Goal: Task Accomplishment & Management: Manage account settings

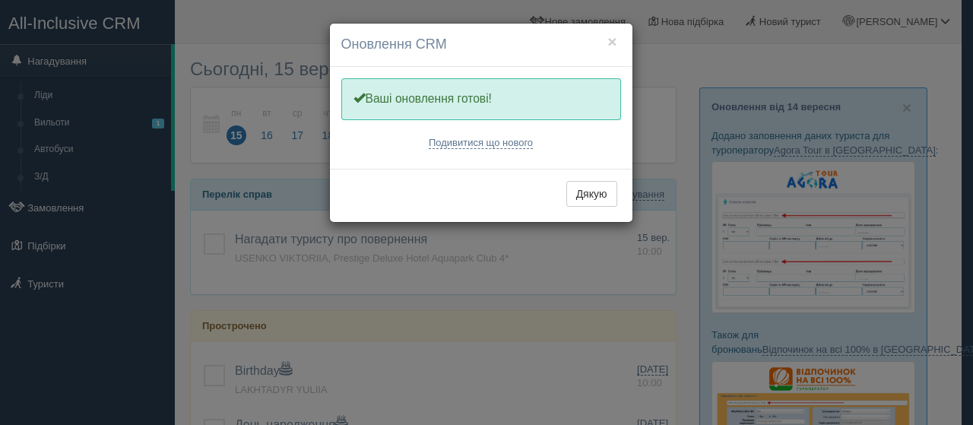
click at [70, 122] on div "× Оновлення CRM Одну хвилинку, оновлюємо Вашу CRM Ваші оновлення готові! Подиви…" at bounding box center [486, 212] width 973 height 425
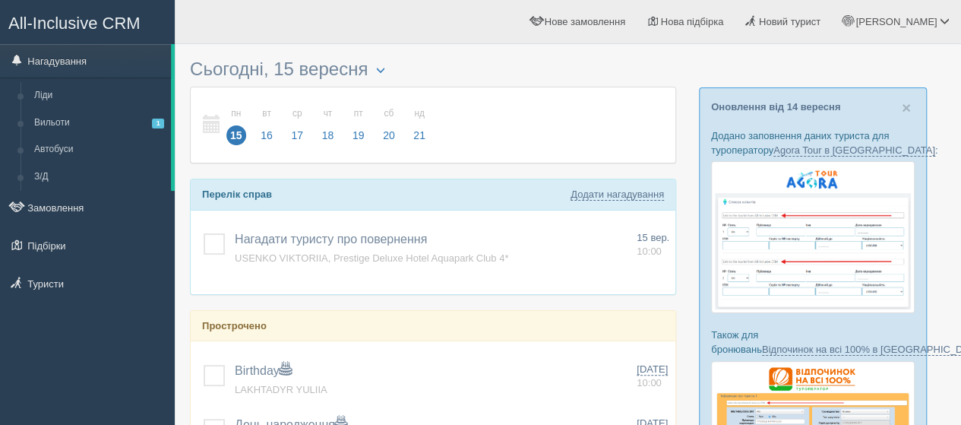
click at [70, 122] on link "Вильоти 1" at bounding box center [99, 122] width 144 height 27
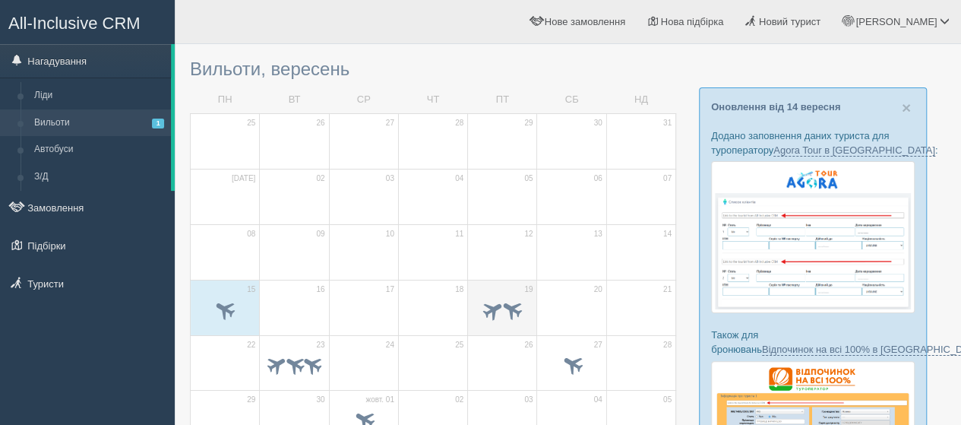
click at [489, 288] on td "19" at bounding box center [502, 307] width 69 height 55
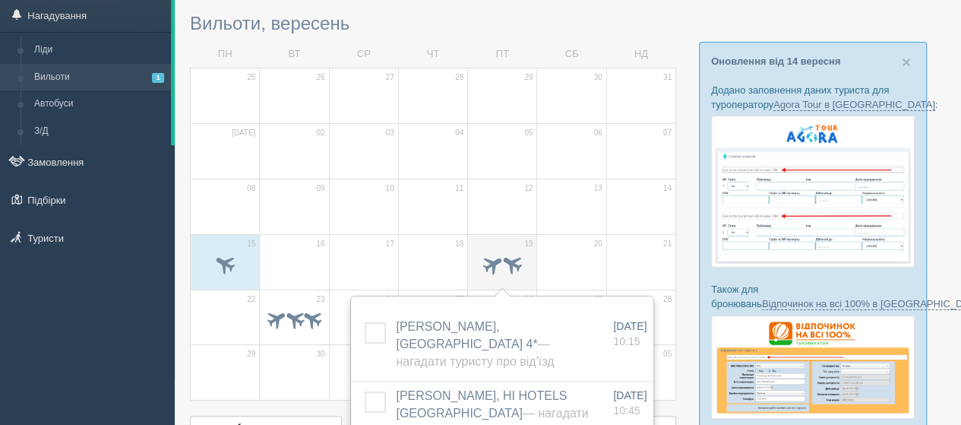
scroll to position [76, 0]
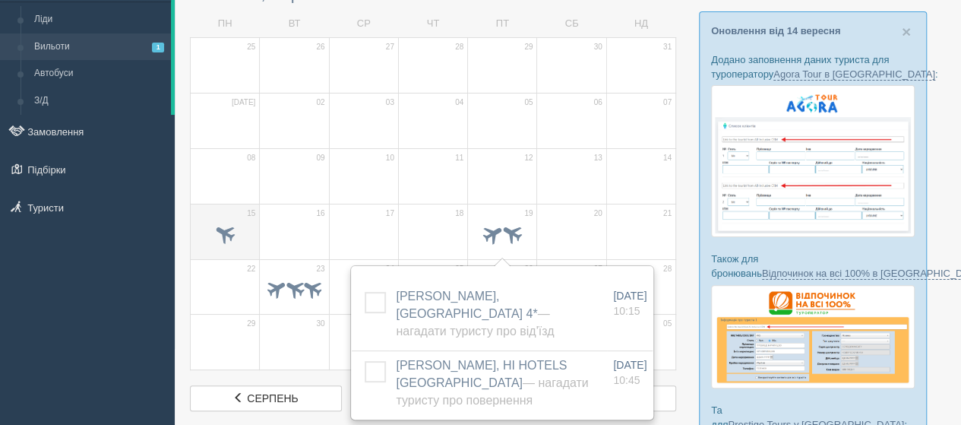
click at [248, 213] on span "15" at bounding box center [251, 213] width 8 height 11
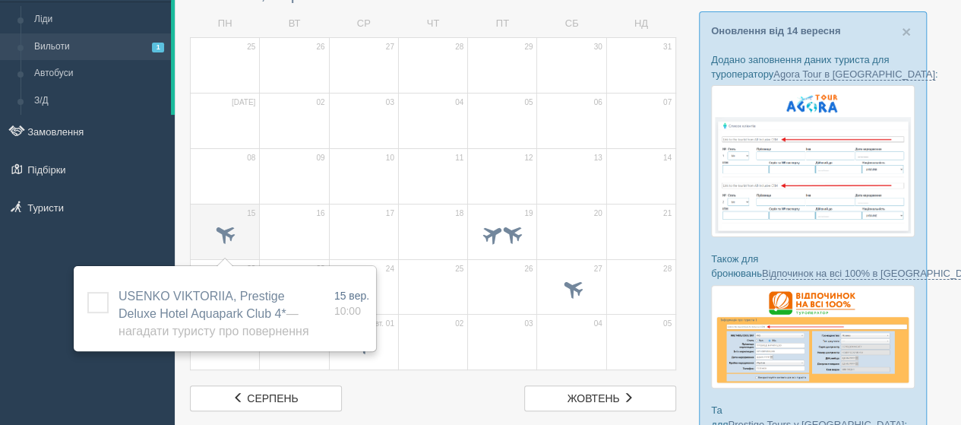
click at [228, 213] on td "15" at bounding box center [225, 231] width 69 height 55
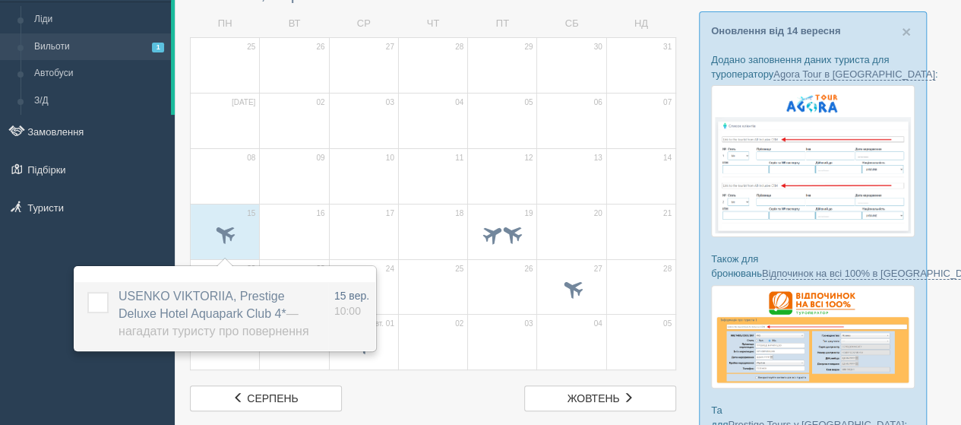
click at [226, 289] on span "USENKO VIKTORIIA, Prestige Deluxe Hotel Aquapark Club 4* — Нагадати туристу про…" at bounding box center [214, 313] width 190 height 48
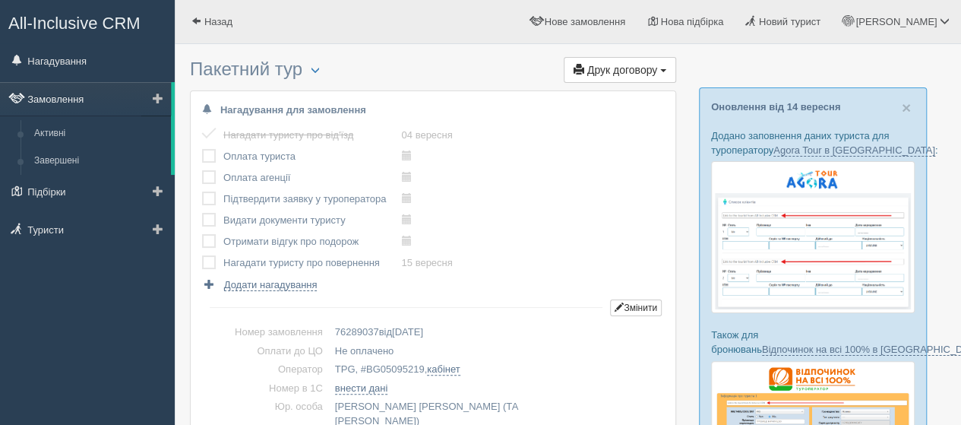
click at [55, 101] on link "Замовлення" at bounding box center [85, 98] width 171 height 33
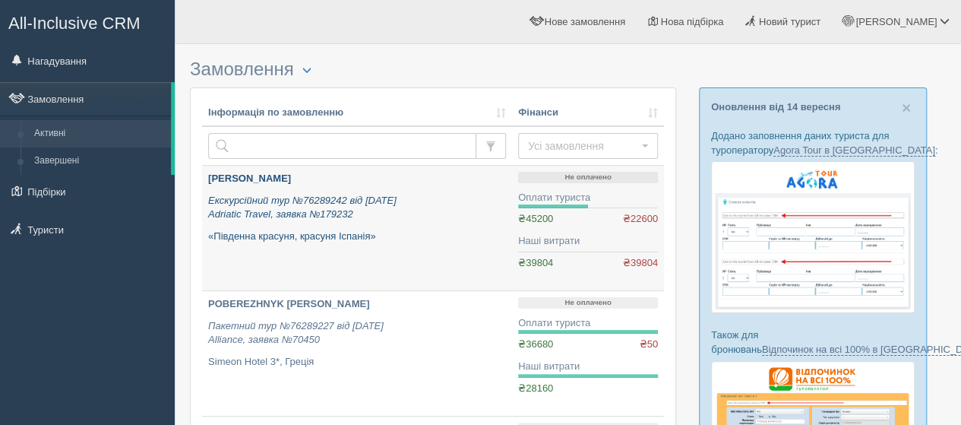
click at [266, 172] on p "HONCHARENKO KRYSTYNA" at bounding box center [357, 179] width 298 height 14
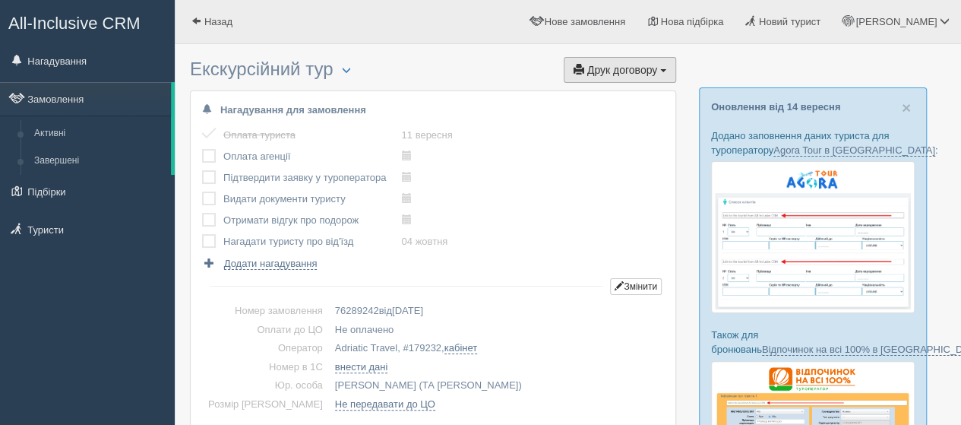
click at [615, 74] on span "Друк договору" at bounding box center [622, 70] width 70 height 12
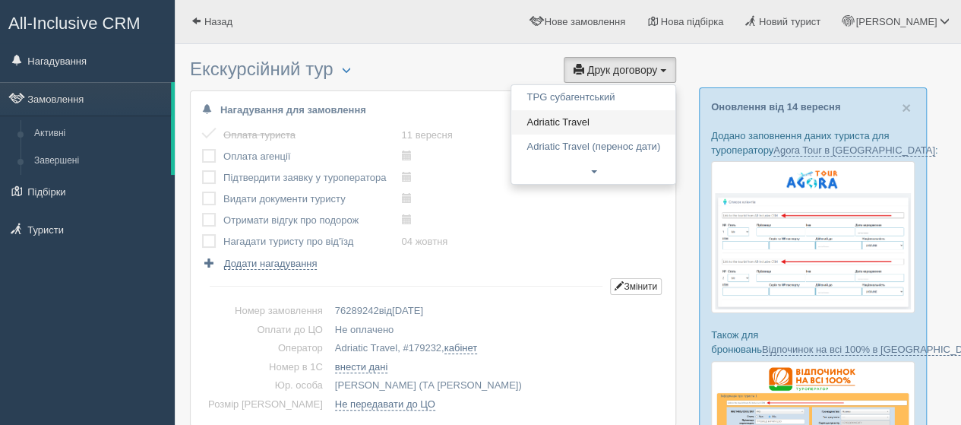
click at [538, 116] on link "Adriatic Travel" at bounding box center [593, 122] width 164 height 25
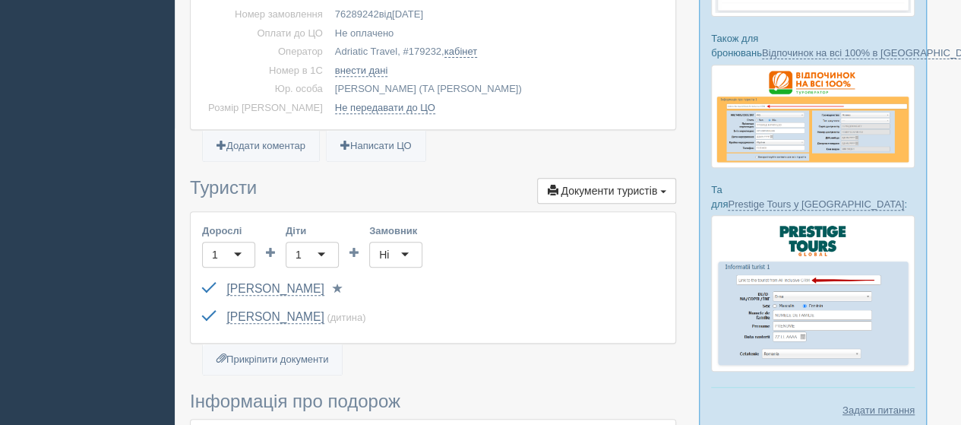
scroll to position [304, 0]
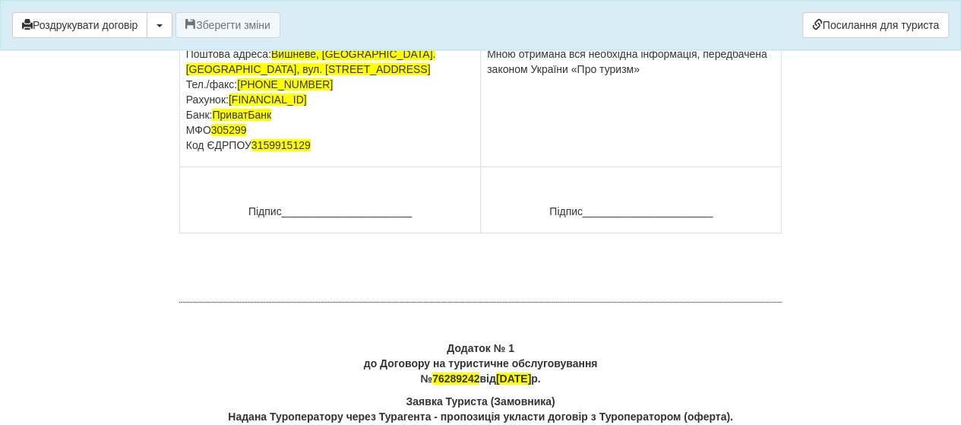
scroll to position [11473, 0]
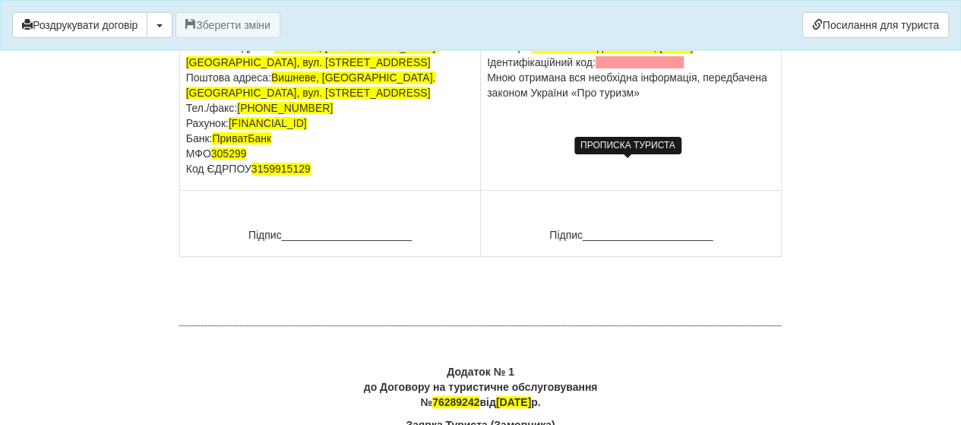
click at [608, 23] on span at bounding box center [625, 17] width 89 height 12
click at [613, 100] on p "HONCHARENKO KRYSTYNA Місце проживання: Київ Телефони: +380 96 782 3301 Паспорт:…" at bounding box center [631, 47] width 288 height 106
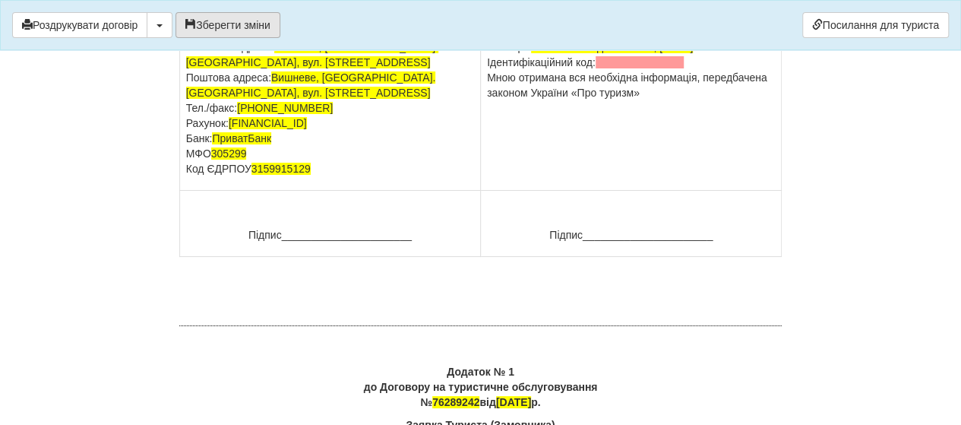
click at [255, 21] on button "Зберегти зміни" at bounding box center [228, 25] width 105 height 26
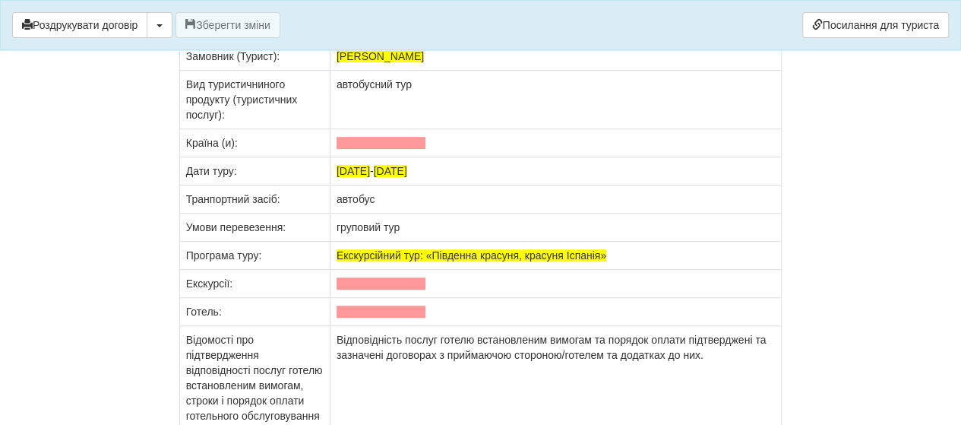
scroll to position [11928, 0]
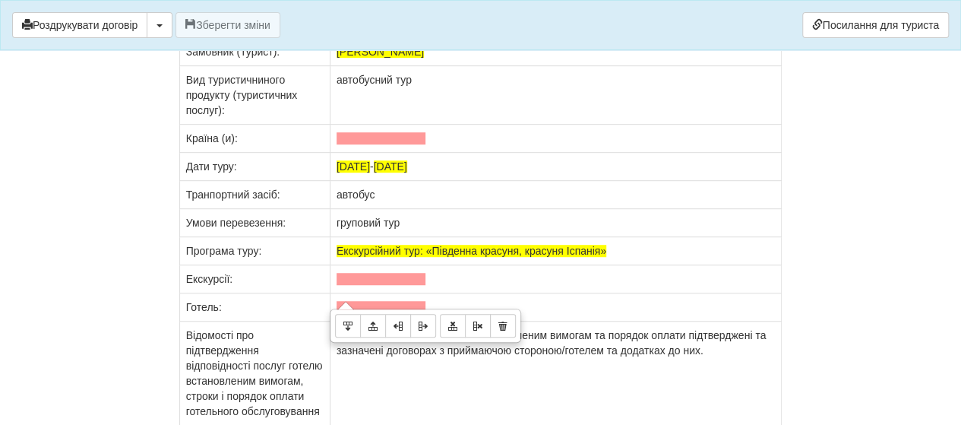
click at [345, 153] on td at bounding box center [556, 139] width 452 height 28
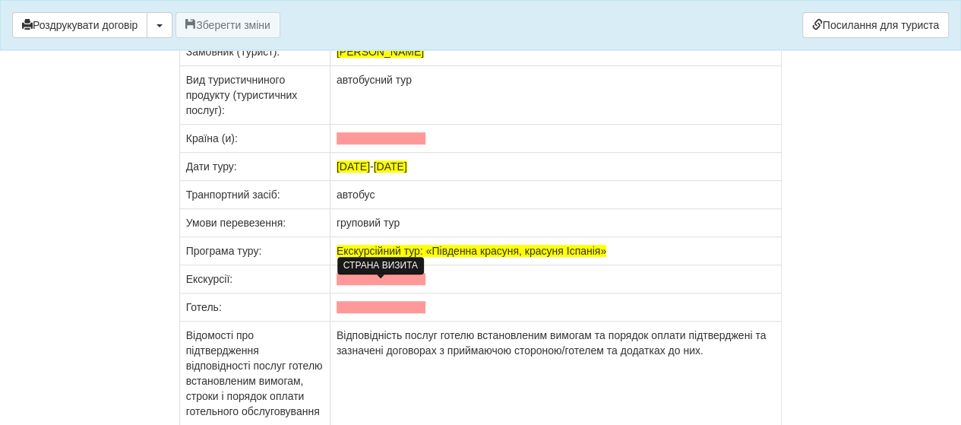
click at [366, 144] on span at bounding box center [381, 138] width 89 height 12
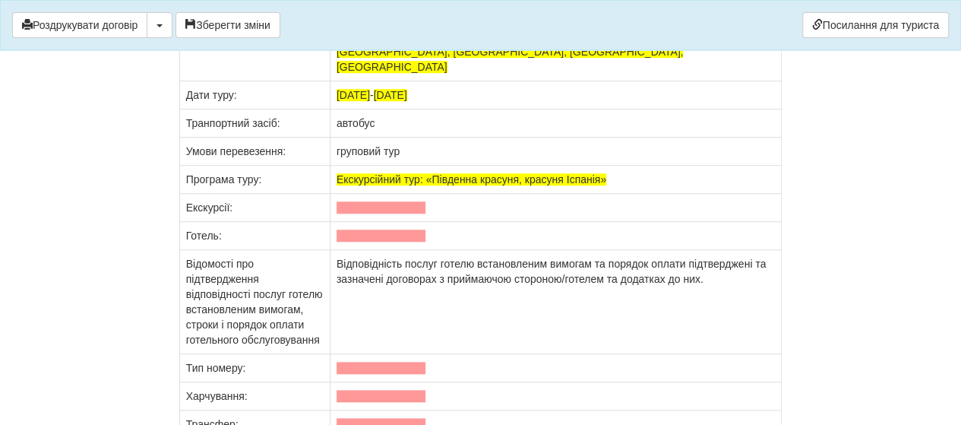
scroll to position [12080, 0]
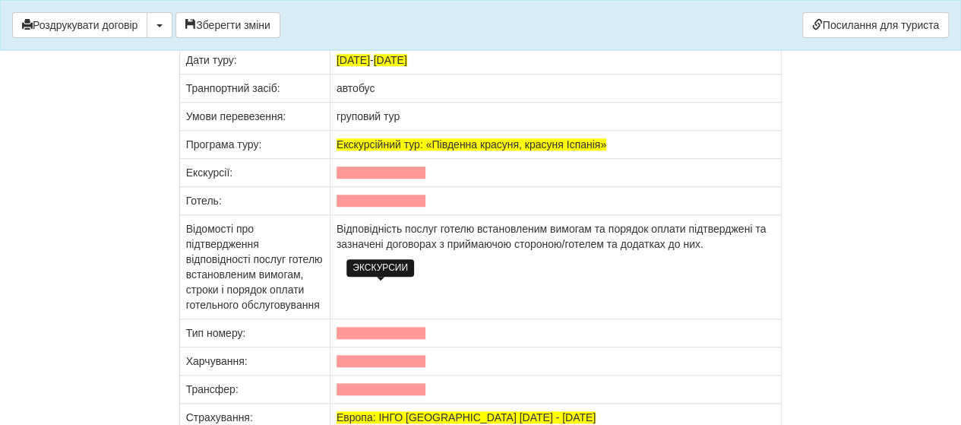
click at [343, 179] on span at bounding box center [381, 172] width 89 height 12
click at [347, 179] on span at bounding box center [381, 172] width 89 height 12
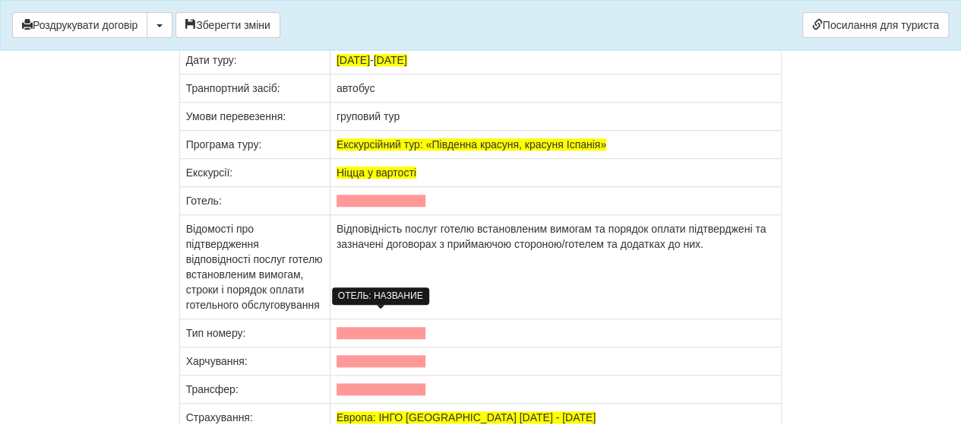
click at [349, 207] on span at bounding box center [381, 201] width 89 height 12
click at [372, 207] on span at bounding box center [381, 201] width 89 height 12
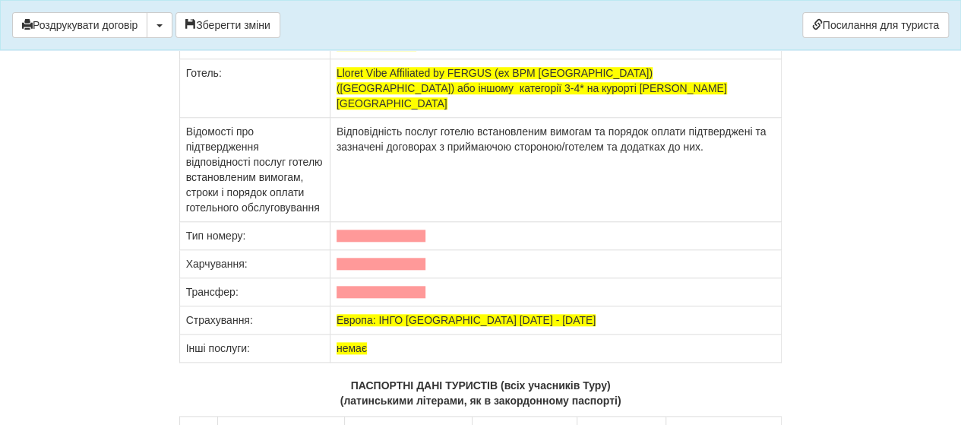
scroll to position [12232, 0]
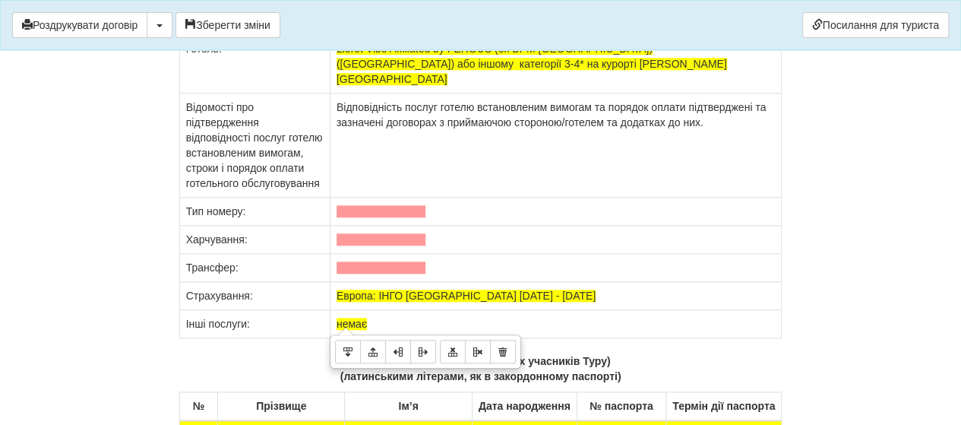
click at [346, 226] on td at bounding box center [556, 212] width 452 height 28
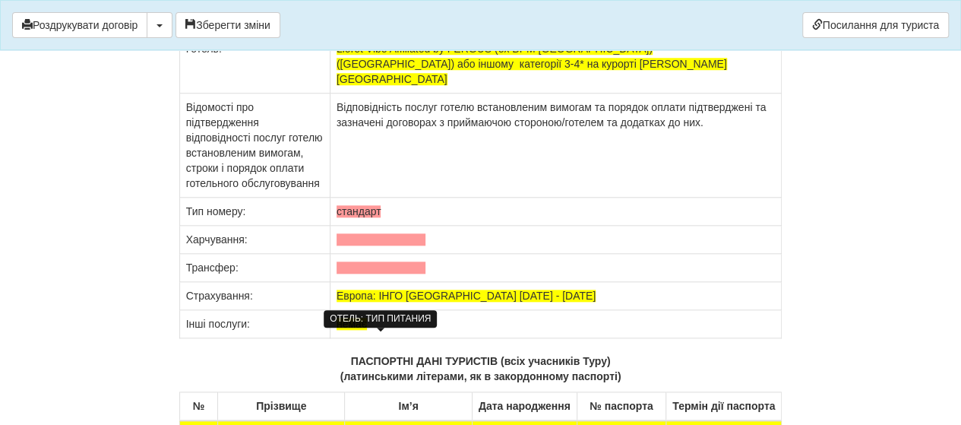
click at [357, 245] on span at bounding box center [381, 239] width 89 height 12
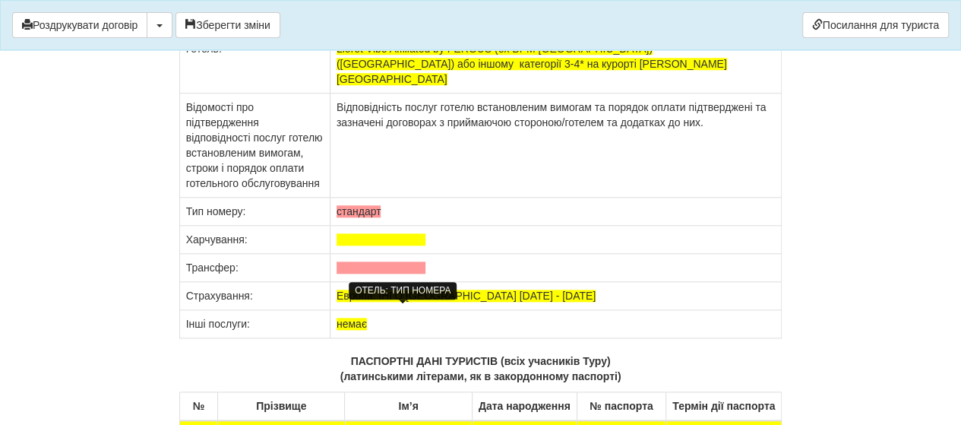
click at [381, 217] on span "стандарт" at bounding box center [359, 211] width 45 height 12
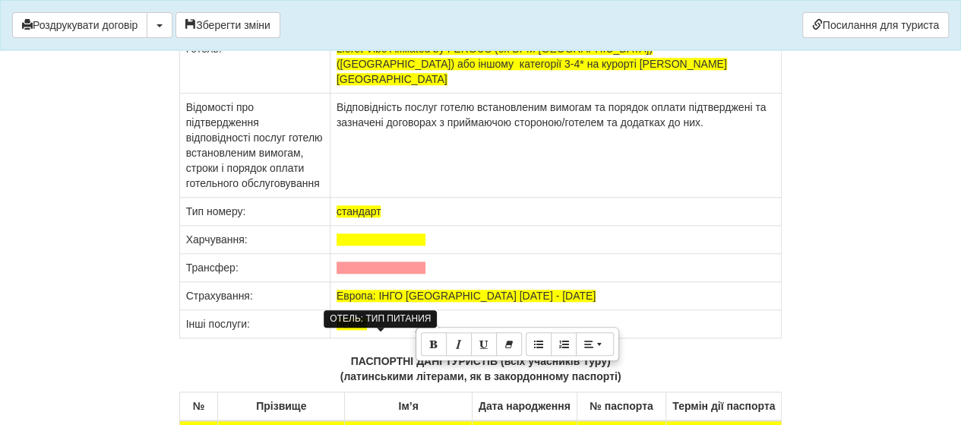
click at [363, 245] on span at bounding box center [381, 239] width 89 height 12
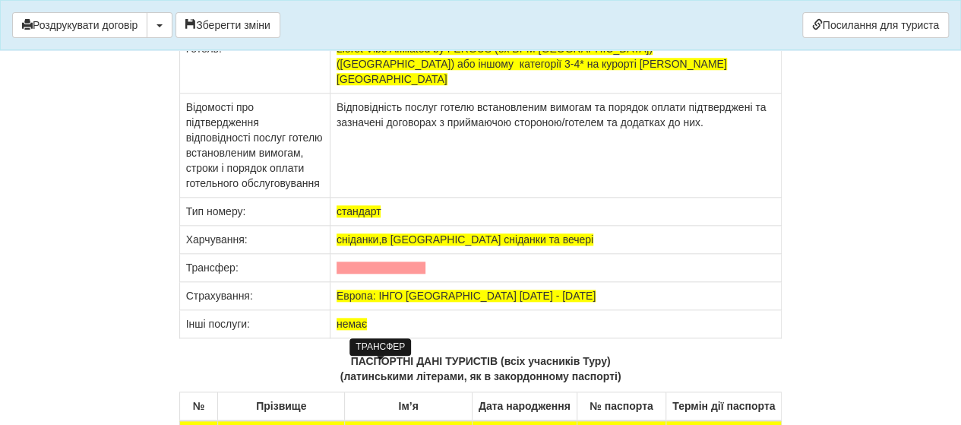
click at [371, 274] on span at bounding box center [381, 267] width 89 height 12
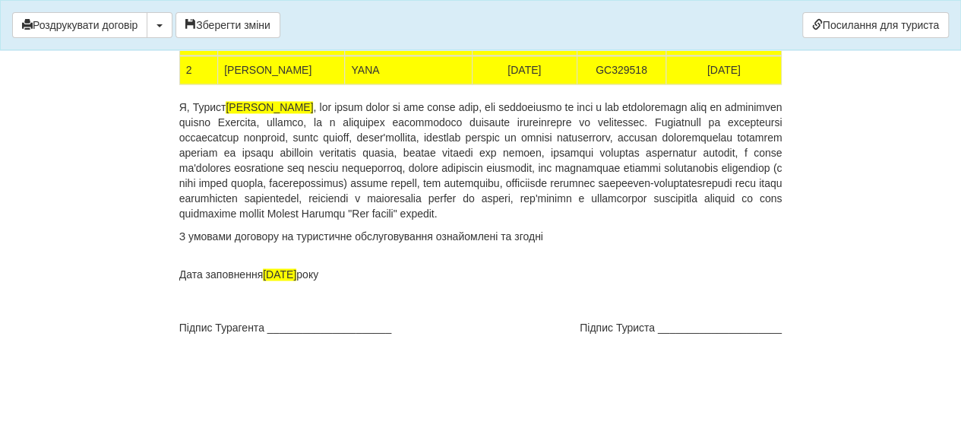
scroll to position [12724, 0]
click at [220, 24] on button "Зберегти зміни" at bounding box center [228, 25] width 105 height 26
